Goal: Find specific page/section

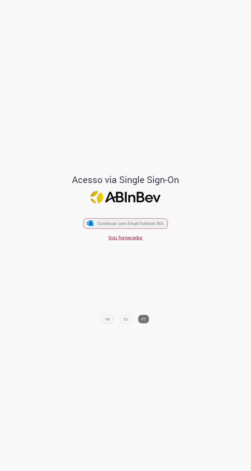
scroll to position [3, 0]
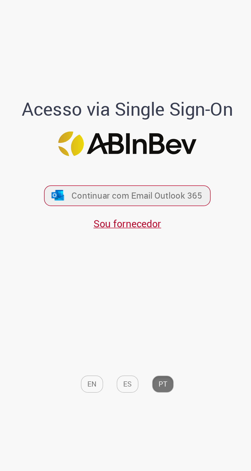
click at [97, 229] on button "Continuar com Email Outlook 365" at bounding box center [125, 223] width 85 height 11
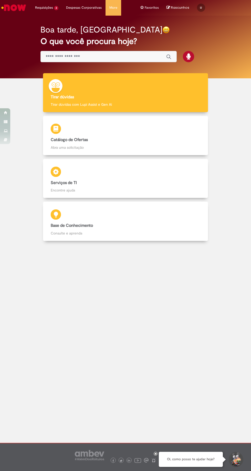
click at [66, 57] on input "Basta digitar aqui" at bounding box center [103, 57] width 115 height 6
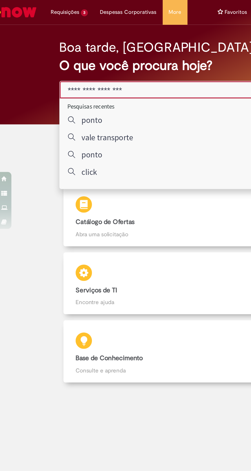
click at [61, 75] on p "ponto" at bounding box center [61, 75] width 13 height 6
type input "*****"
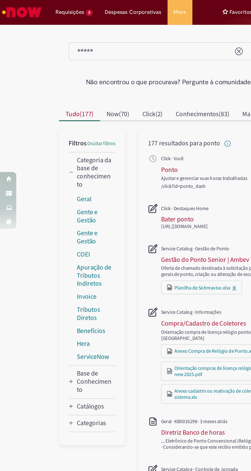
click at [104, 137] on div "Bater ponto" at bounding box center [111, 137] width 20 height 5
